Goal: Transaction & Acquisition: Purchase product/service

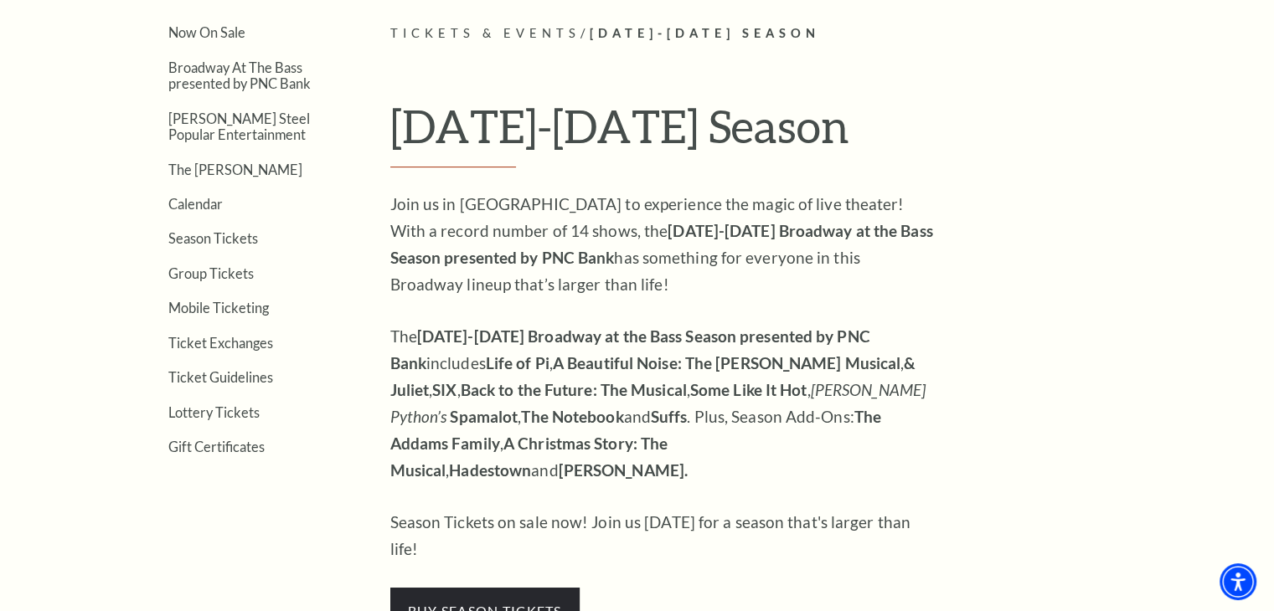
scroll to position [419, 0]
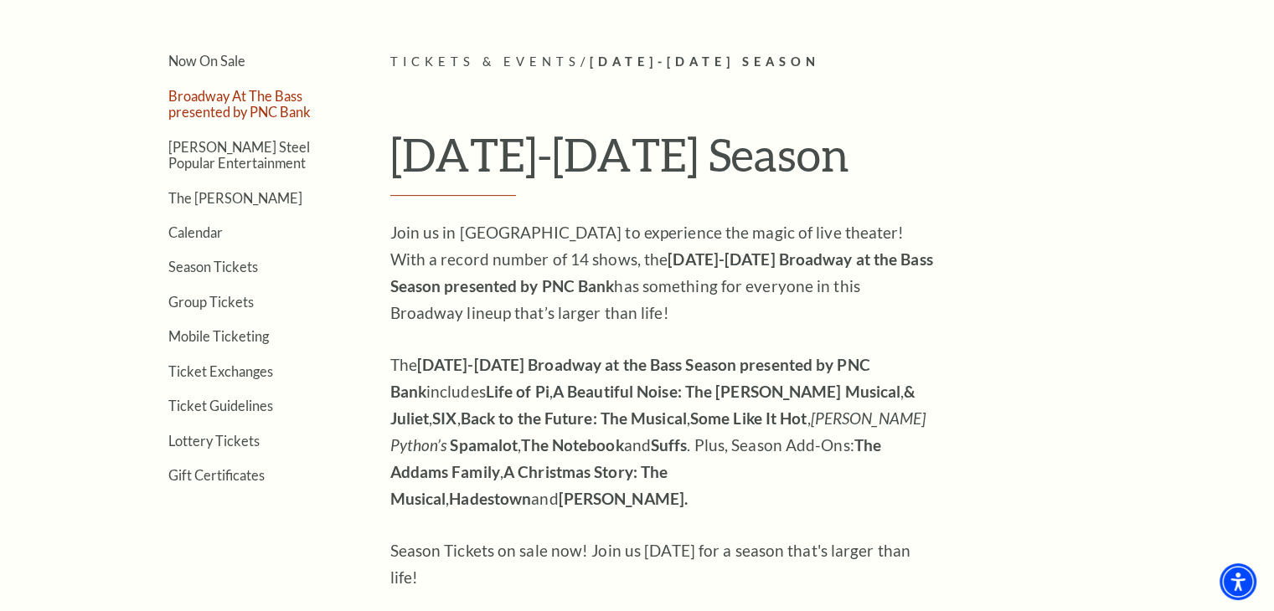
click at [226, 91] on link "Broadway At The Bass presented by PNC Bank" at bounding box center [239, 104] width 142 height 32
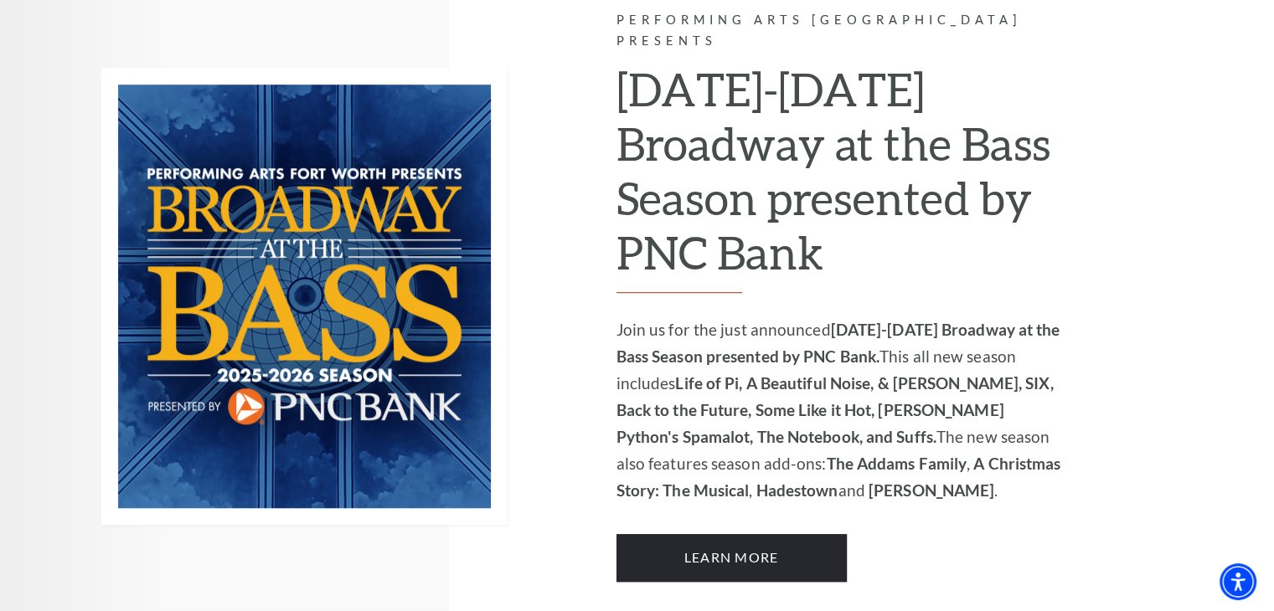
scroll to position [1089, 0]
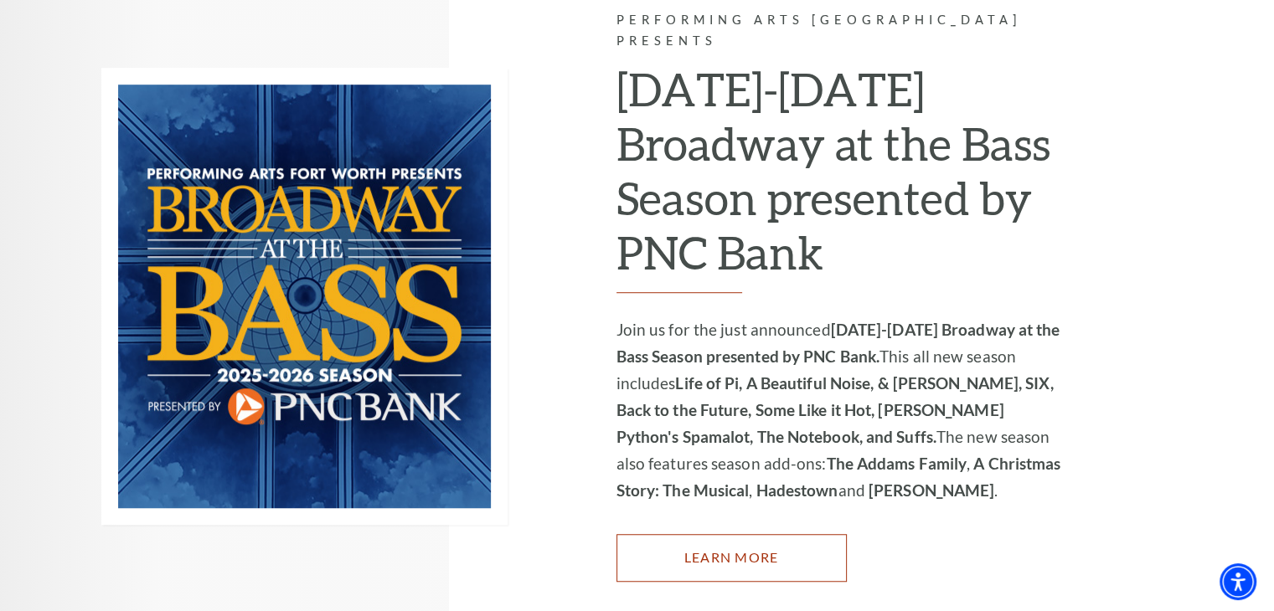
click at [717, 534] on link "Learn More" at bounding box center [731, 557] width 230 height 47
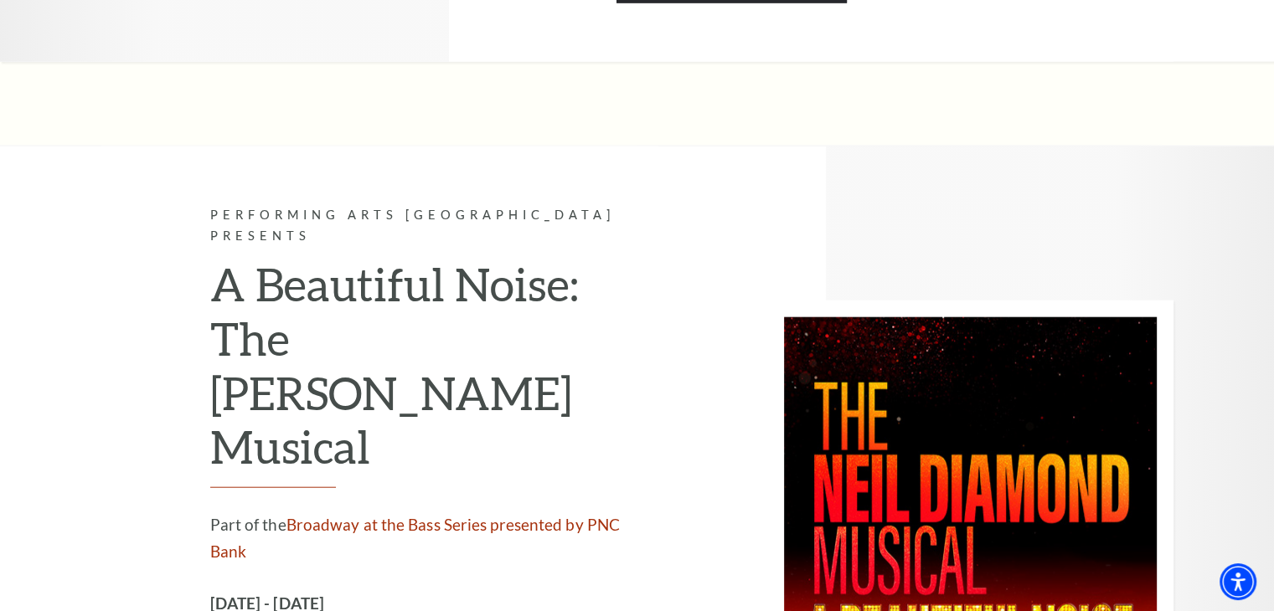
scroll to position [3853, 0]
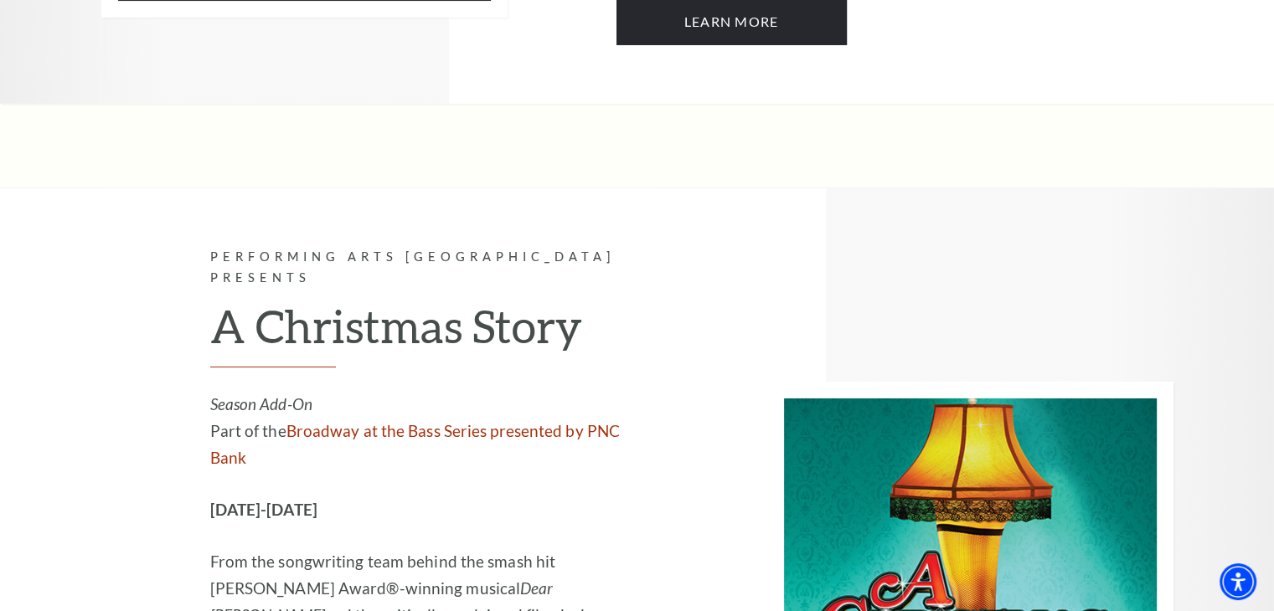
scroll to position [5442, 0]
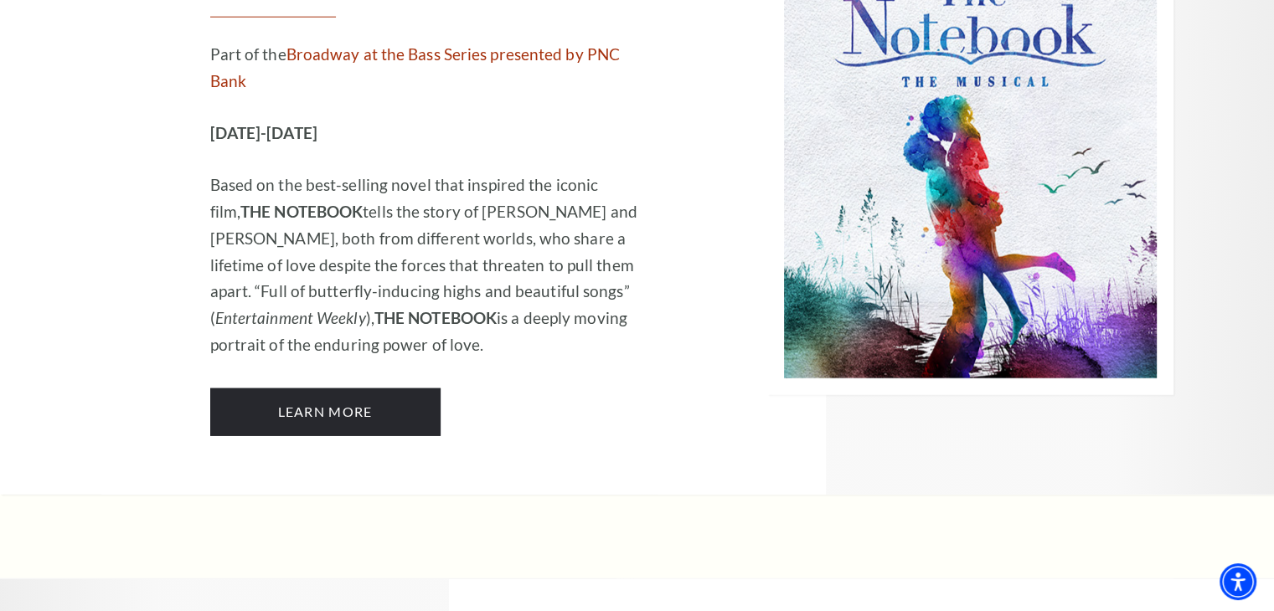
scroll to position [10803, 0]
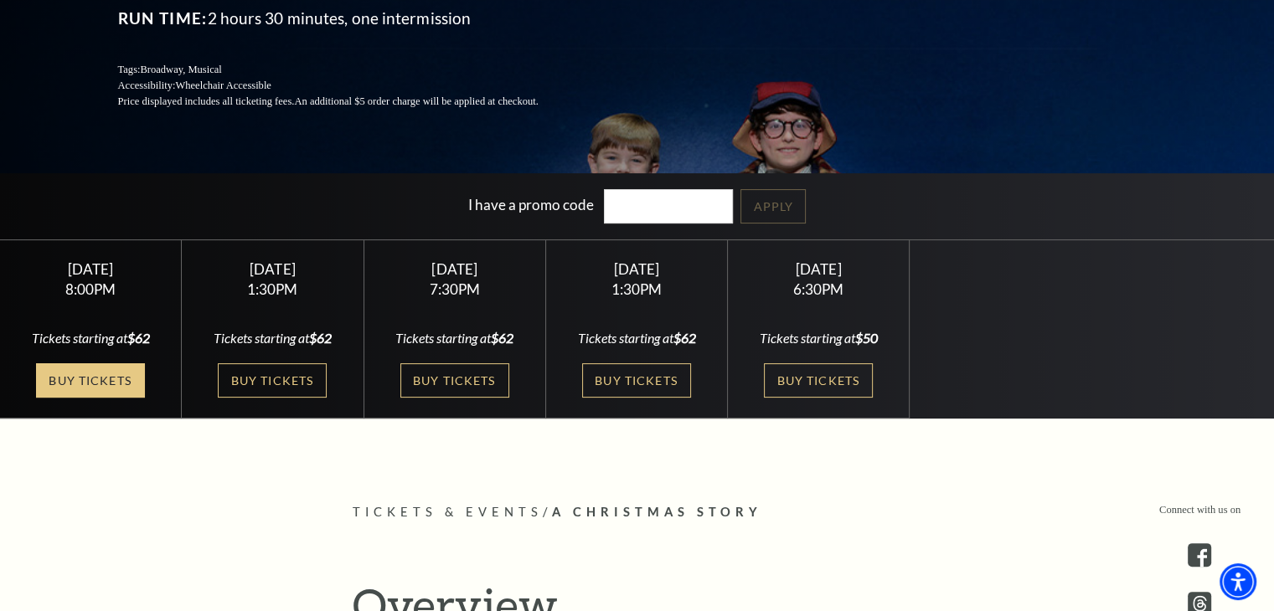
scroll to position [251, 0]
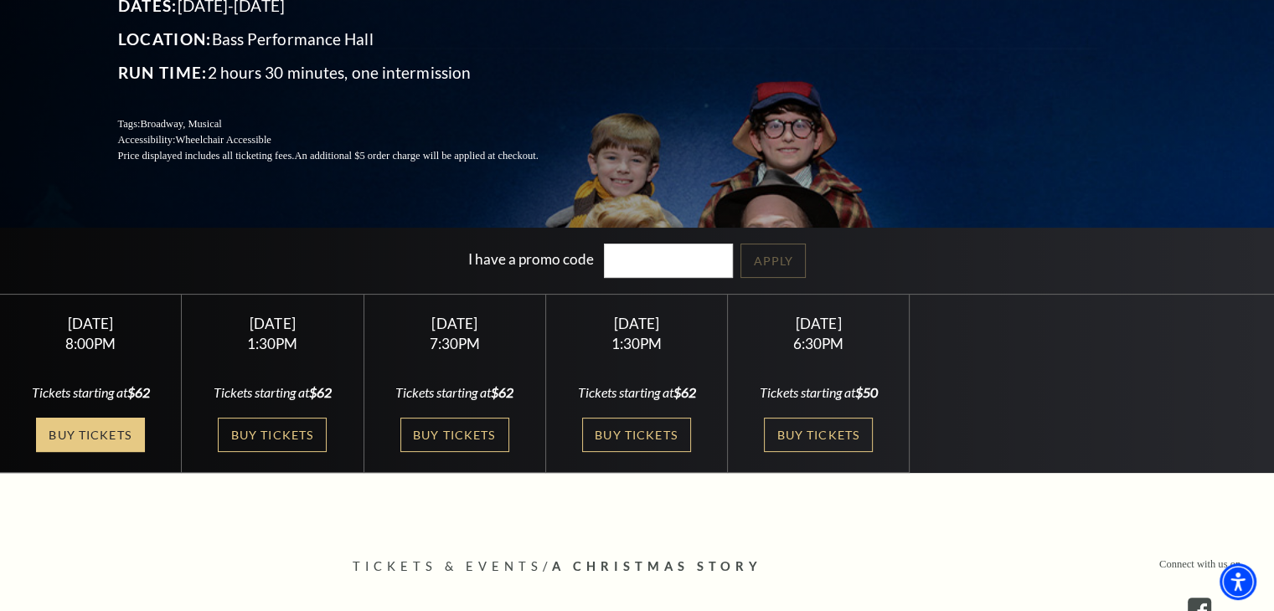
click at [96, 429] on link "Buy Tickets" at bounding box center [90, 435] width 109 height 34
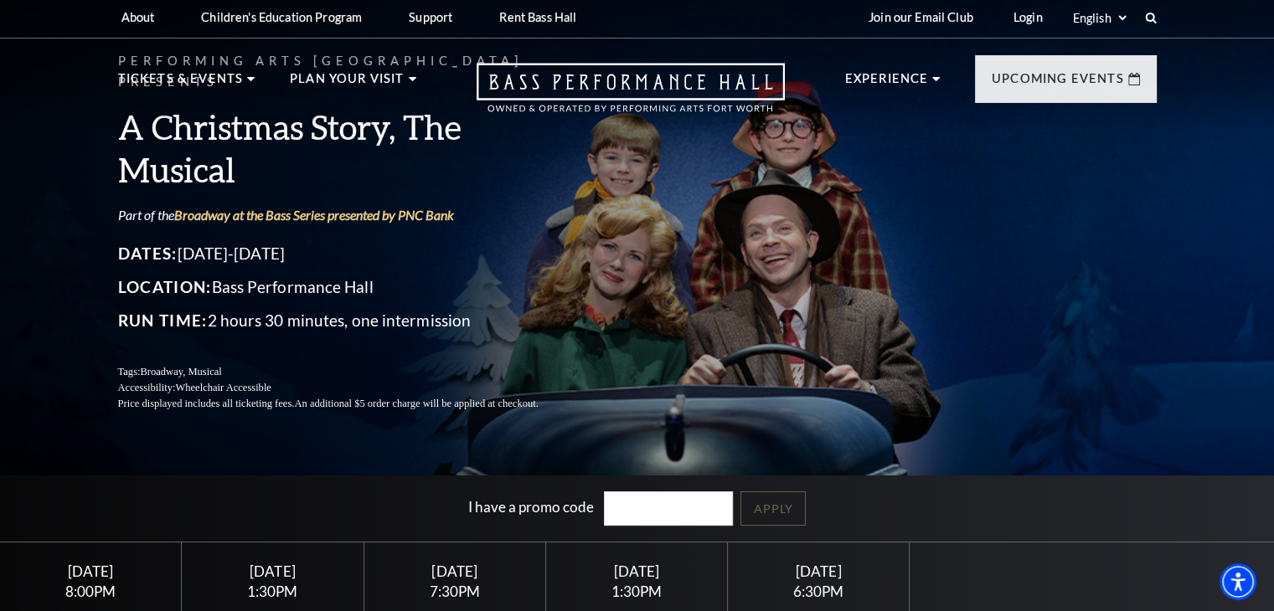
scroll to position [0, 0]
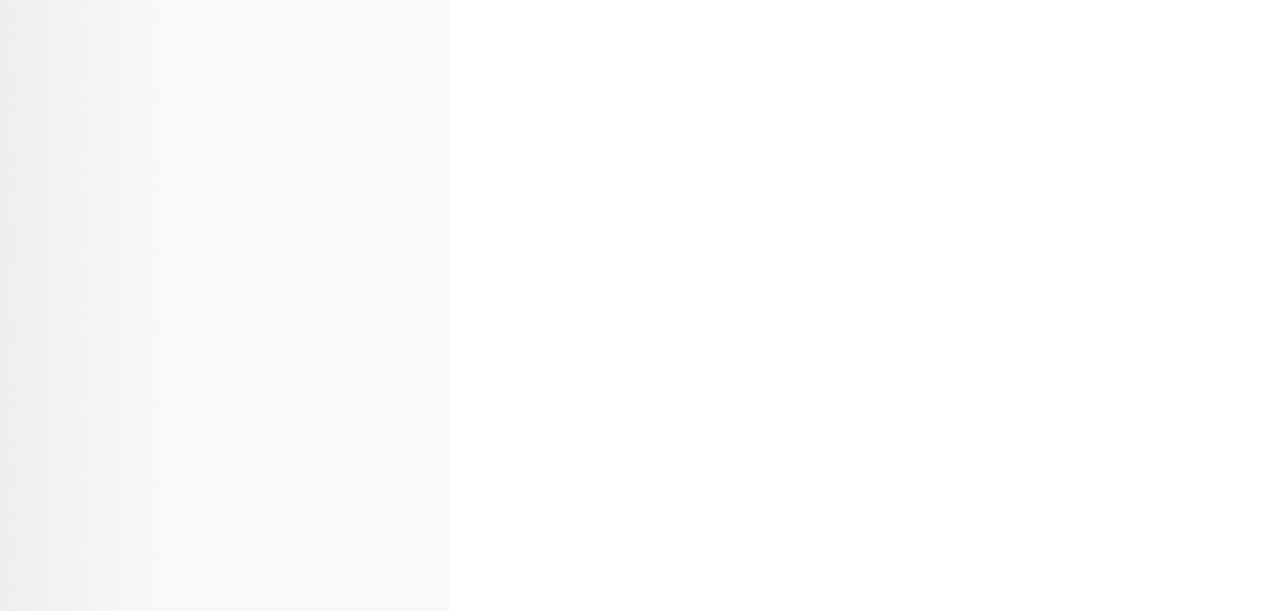
scroll to position [11893, 0]
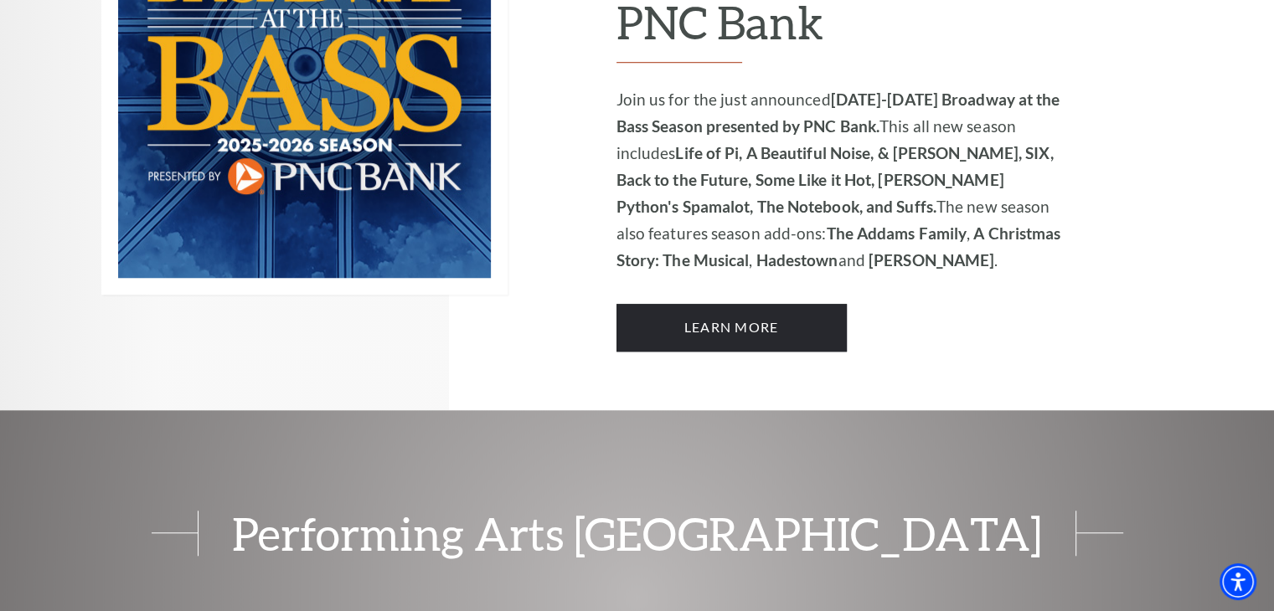
scroll to position [1340, 0]
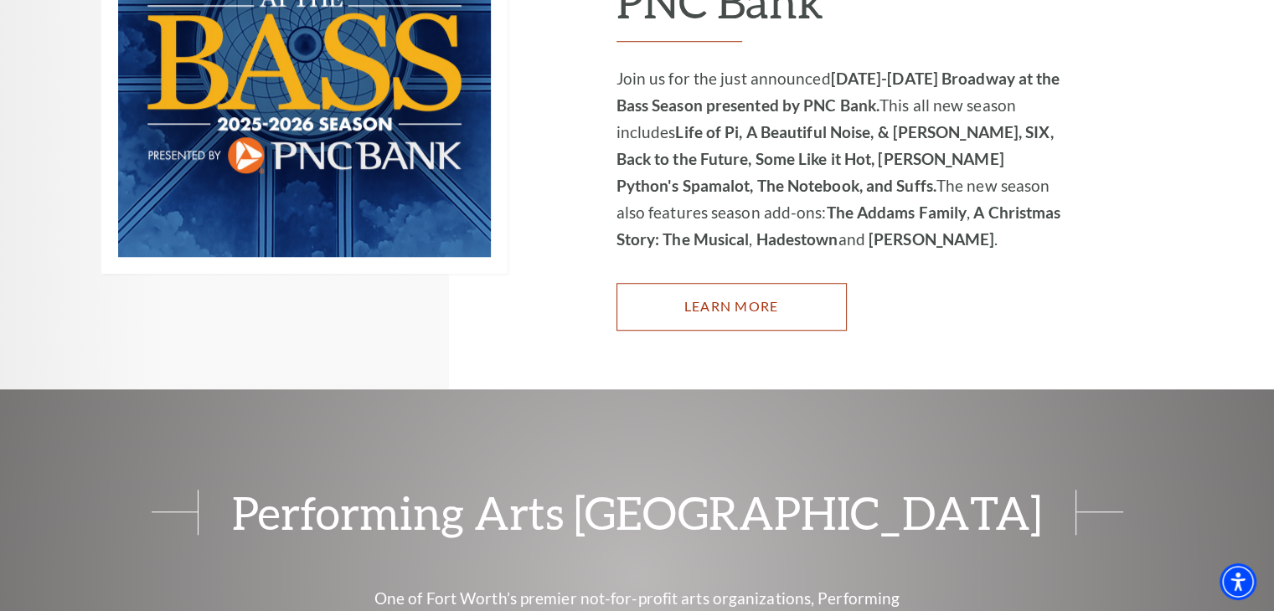
click at [737, 283] on link "Learn More" at bounding box center [731, 306] width 230 height 47
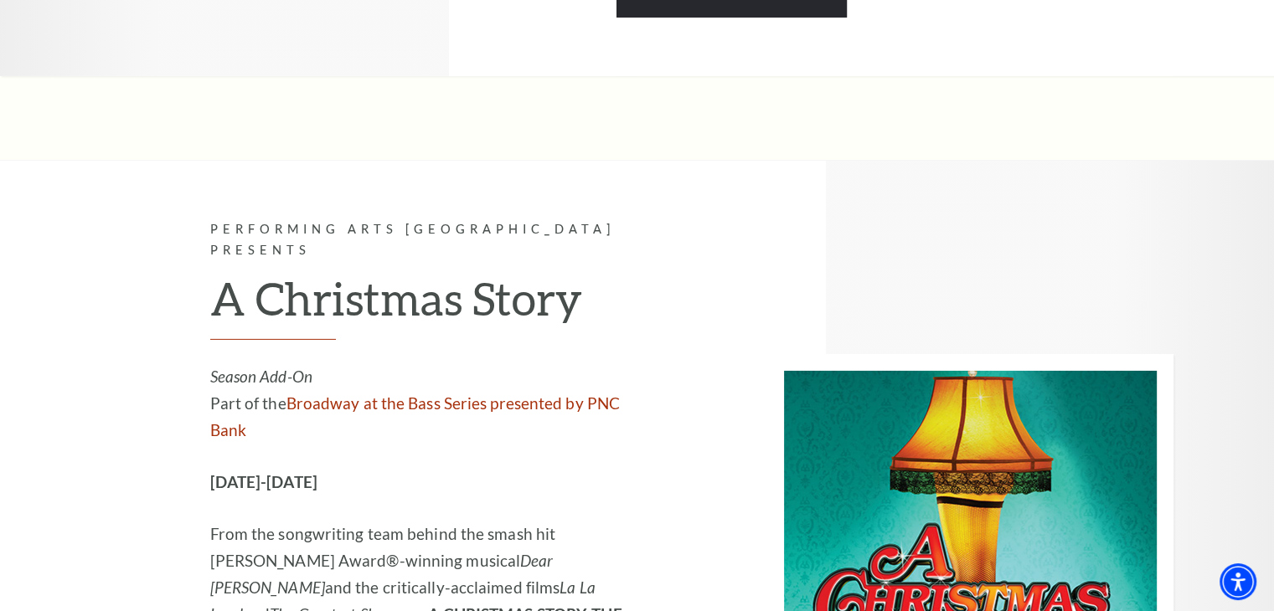
scroll to position [5444, 0]
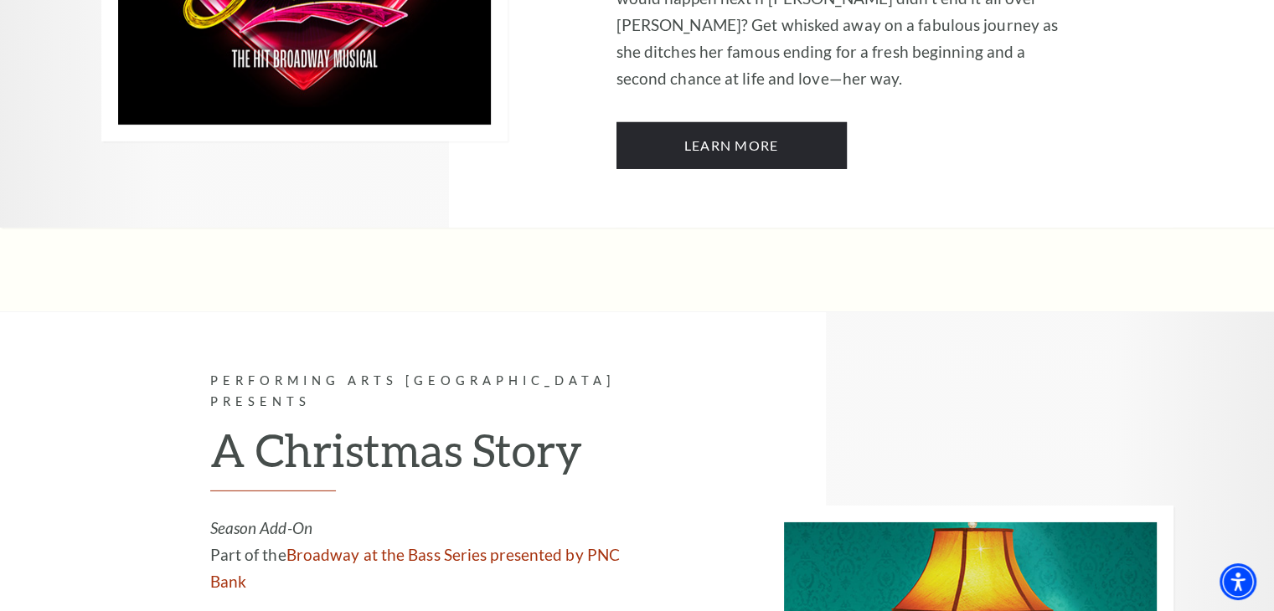
scroll to position [5190, 0]
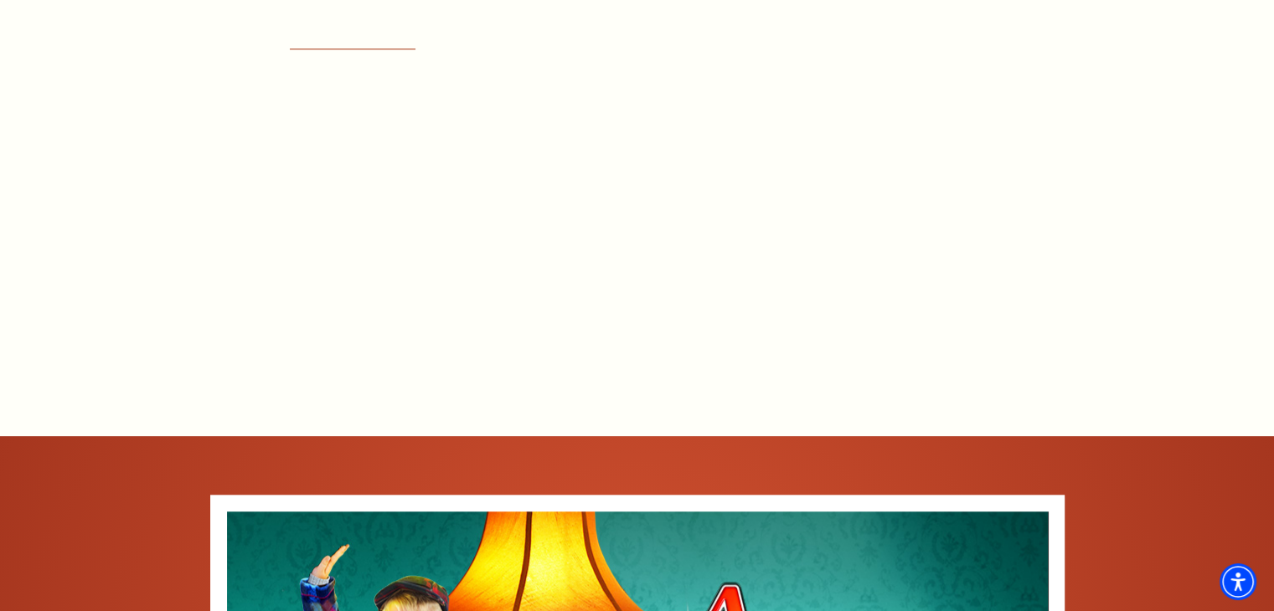
scroll to position [1508, 0]
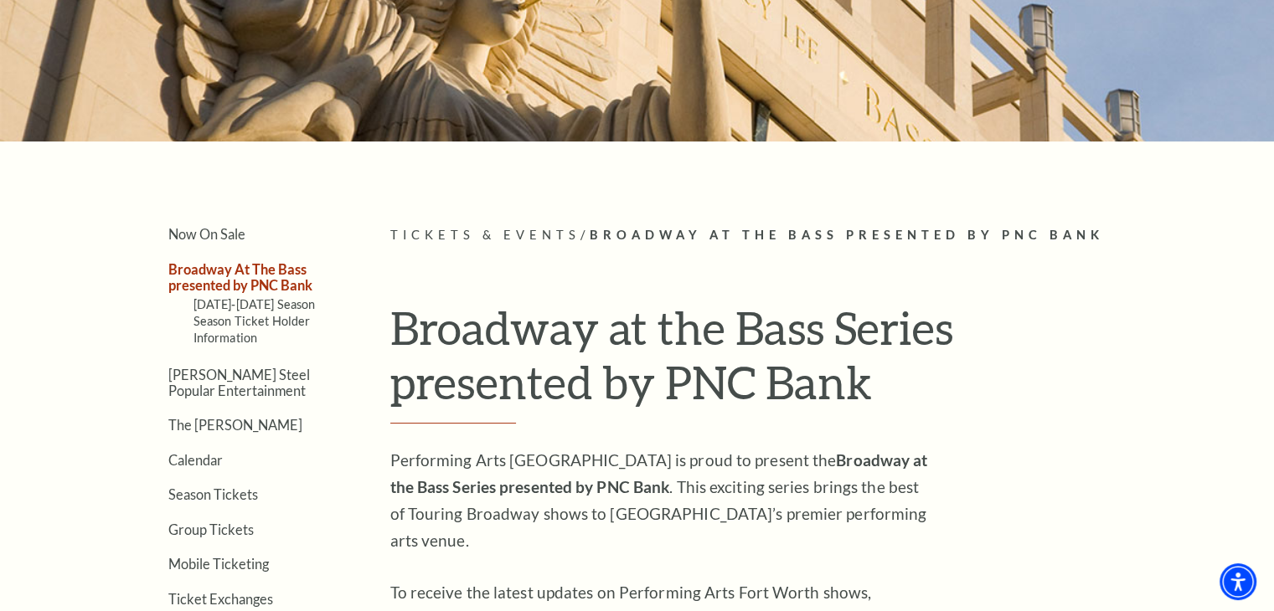
scroll to position [168, 0]
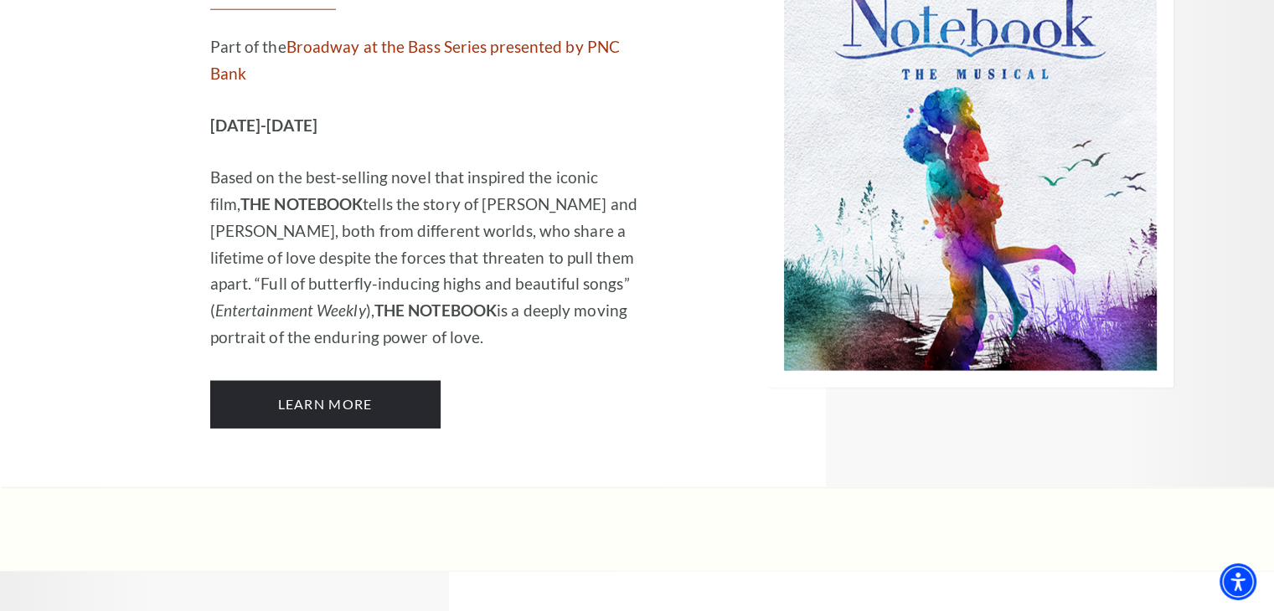
scroll to position [10805, 0]
